Goal: Find contact information: Find contact information

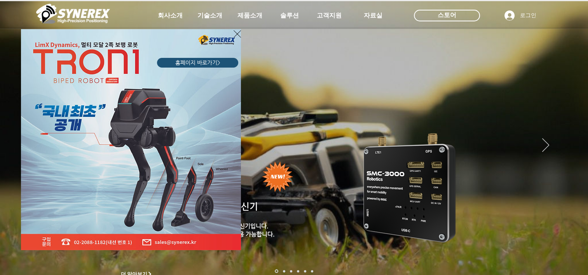
drag, startPoint x: 277, startPoint y: 136, endPoint x: 408, endPoint y: 26, distance: 171.1
click at [280, 135] on div "LimX Dinamics" at bounding box center [294, 137] width 588 height 275
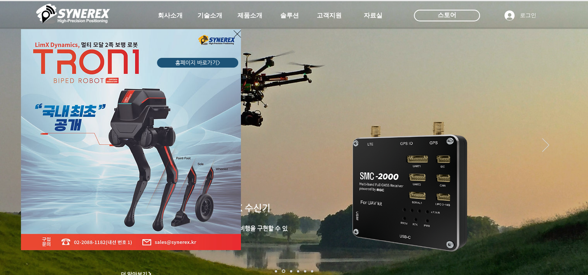
click at [243, 18] on div "LimX Dinamics" at bounding box center [294, 137] width 588 height 275
click at [235, 33] on icon "사이트로 돌아가기" at bounding box center [237, 34] width 7 height 10
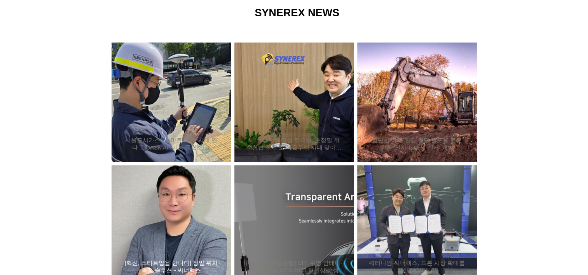
scroll to position [829, 0]
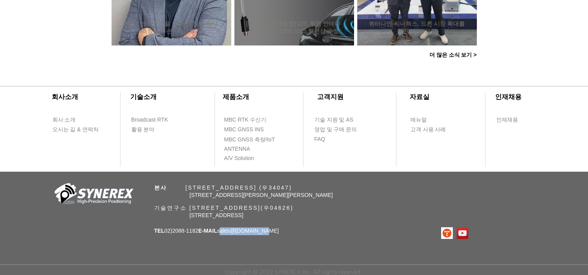
drag, startPoint x: 277, startPoint y: 232, endPoint x: 229, endPoint y: 232, distance: 47.8
click at [229, 232] on p "TEL 02)[PHONE_NUMBER] E-MAIL sales @[DOMAIN_NAME]" at bounding box center [216, 231] width 125 height 8
copy span "sales @[DOMAIN_NAME]"
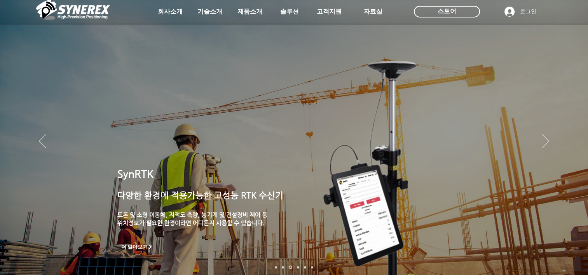
scroll to position [0, 0]
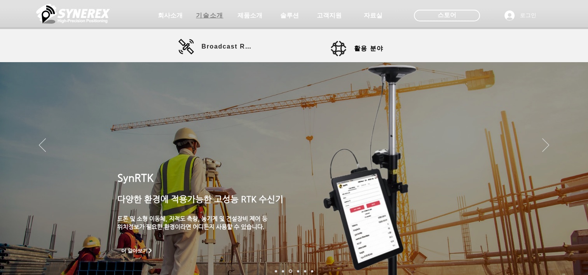
click at [206, 17] on span "기술소개" at bounding box center [209, 16] width 27 height 8
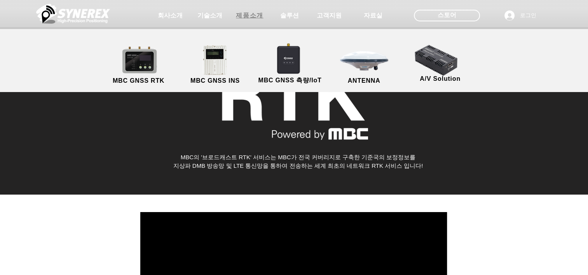
click at [244, 20] on span "제품소개" at bounding box center [250, 16] width 39 height 16
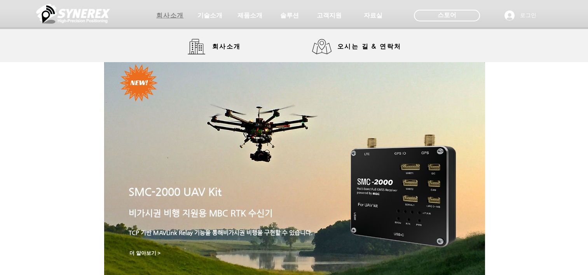
click at [168, 18] on span "회사소개" at bounding box center [169, 16] width 27 height 8
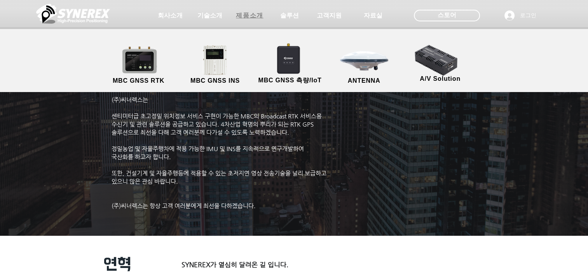
click at [259, 16] on span "제품소개" at bounding box center [249, 16] width 27 height 8
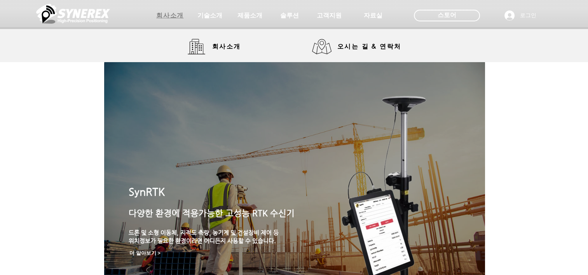
click at [182, 14] on span "회사소개" at bounding box center [169, 16] width 27 height 8
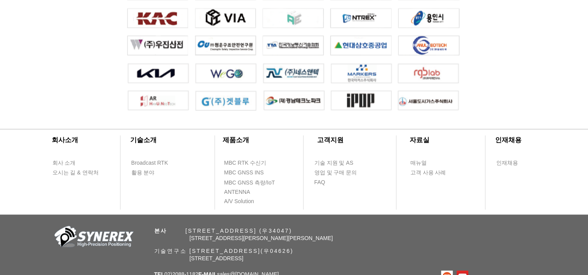
scroll to position [1811, 0]
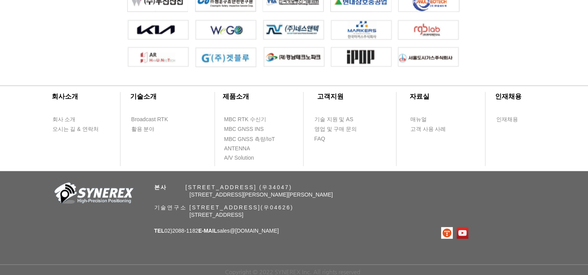
drag, startPoint x: 166, startPoint y: 230, endPoint x: 201, endPoint y: 231, distance: 34.2
click at [201, 231] on span "TEL 02)[PHONE_NUMBER] E-MAIL sales @[DOMAIN_NAME]" at bounding box center [216, 231] width 125 height 6
copy span "02)2088-1182"
